Goal: Find specific page/section: Find specific page/section

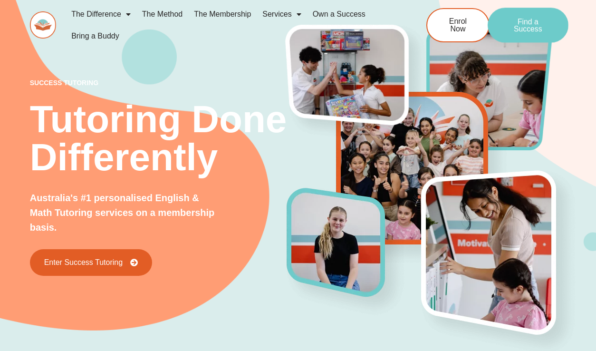
click at [500, 27] on link "Find a Success" at bounding box center [528, 25] width 81 height 35
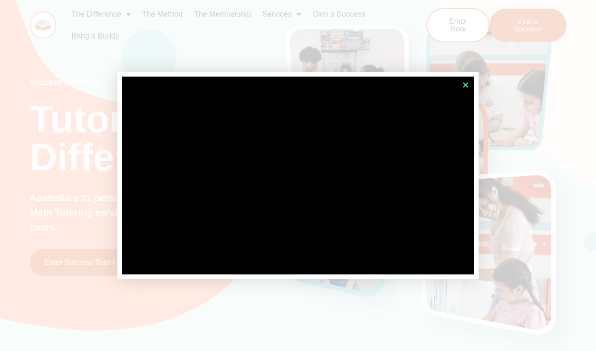
click at [466, 83] on icon "Close" at bounding box center [465, 84] width 7 height 7
